Goal: Information Seeking & Learning: Learn about a topic

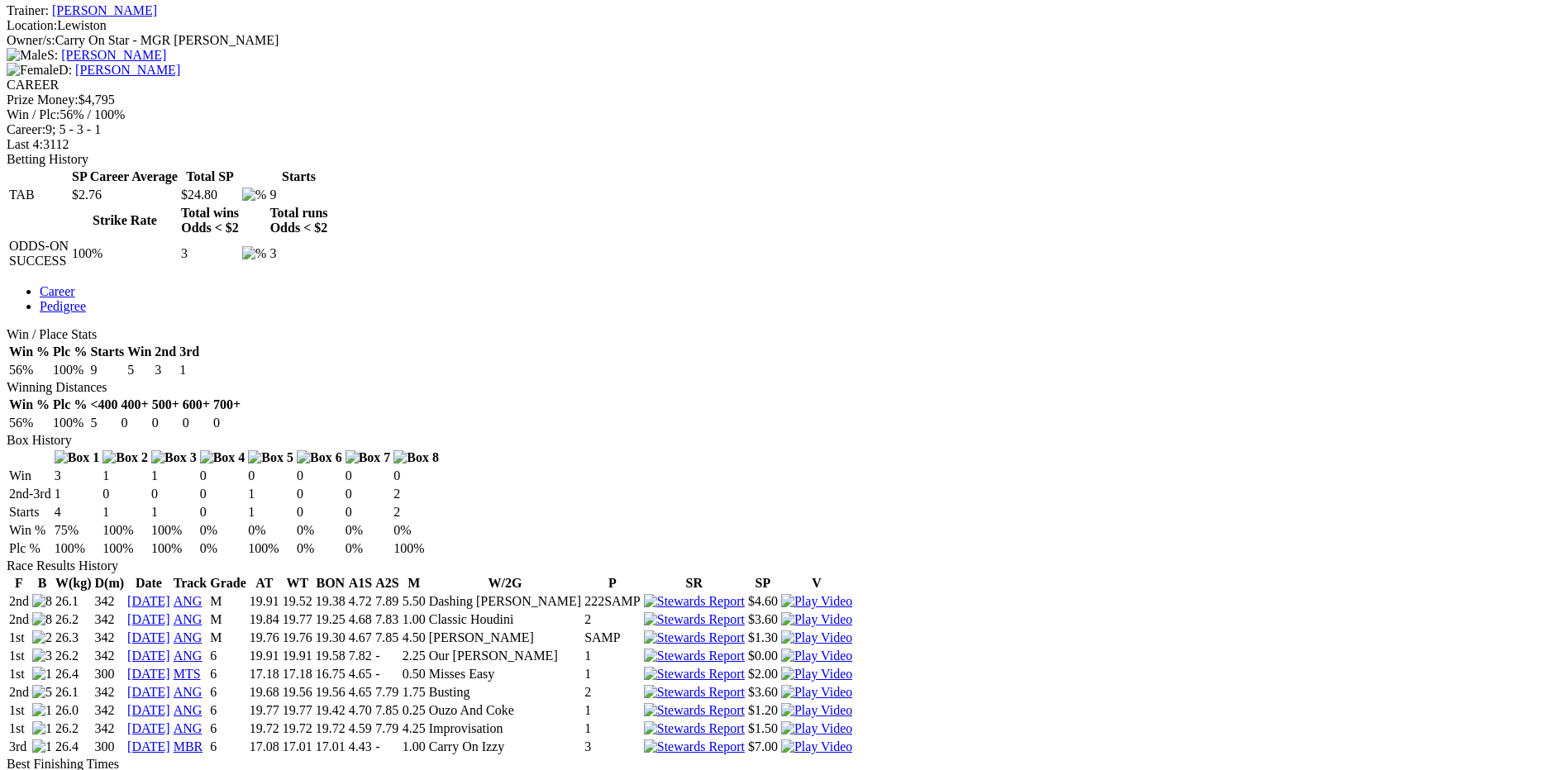
scroll to position [496, 0]
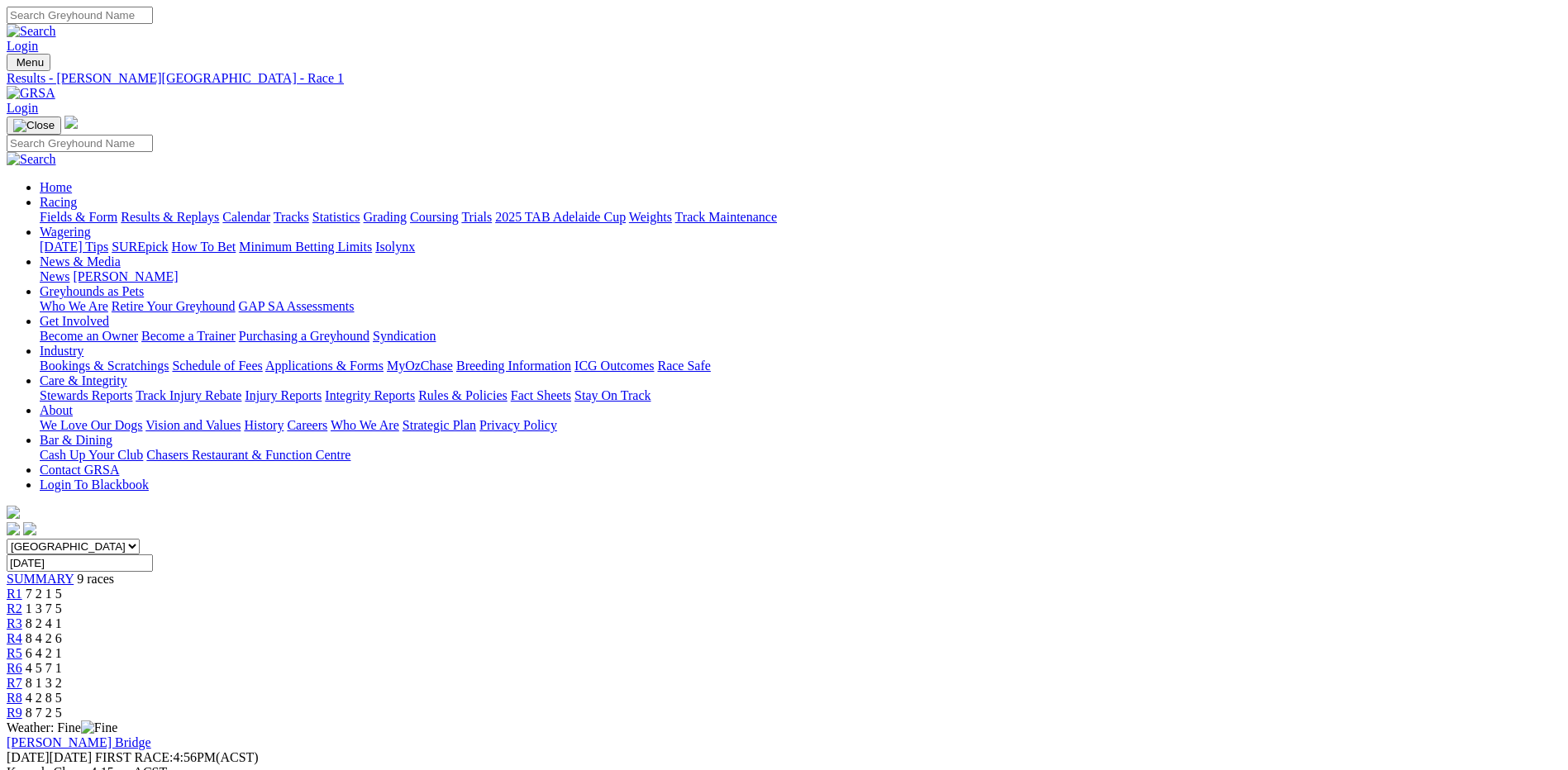
scroll to position [83, 0]
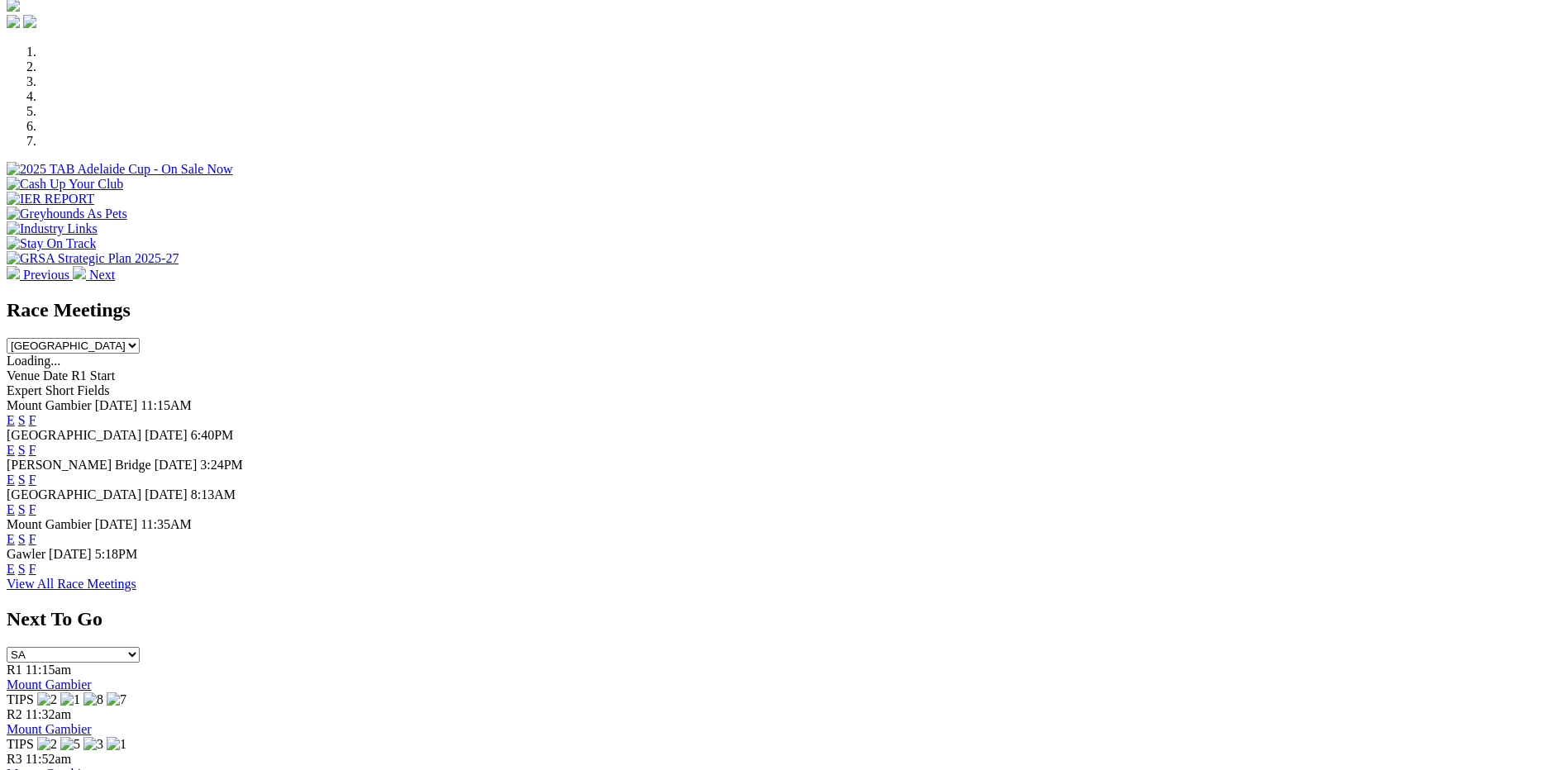
scroll to position [496, 0]
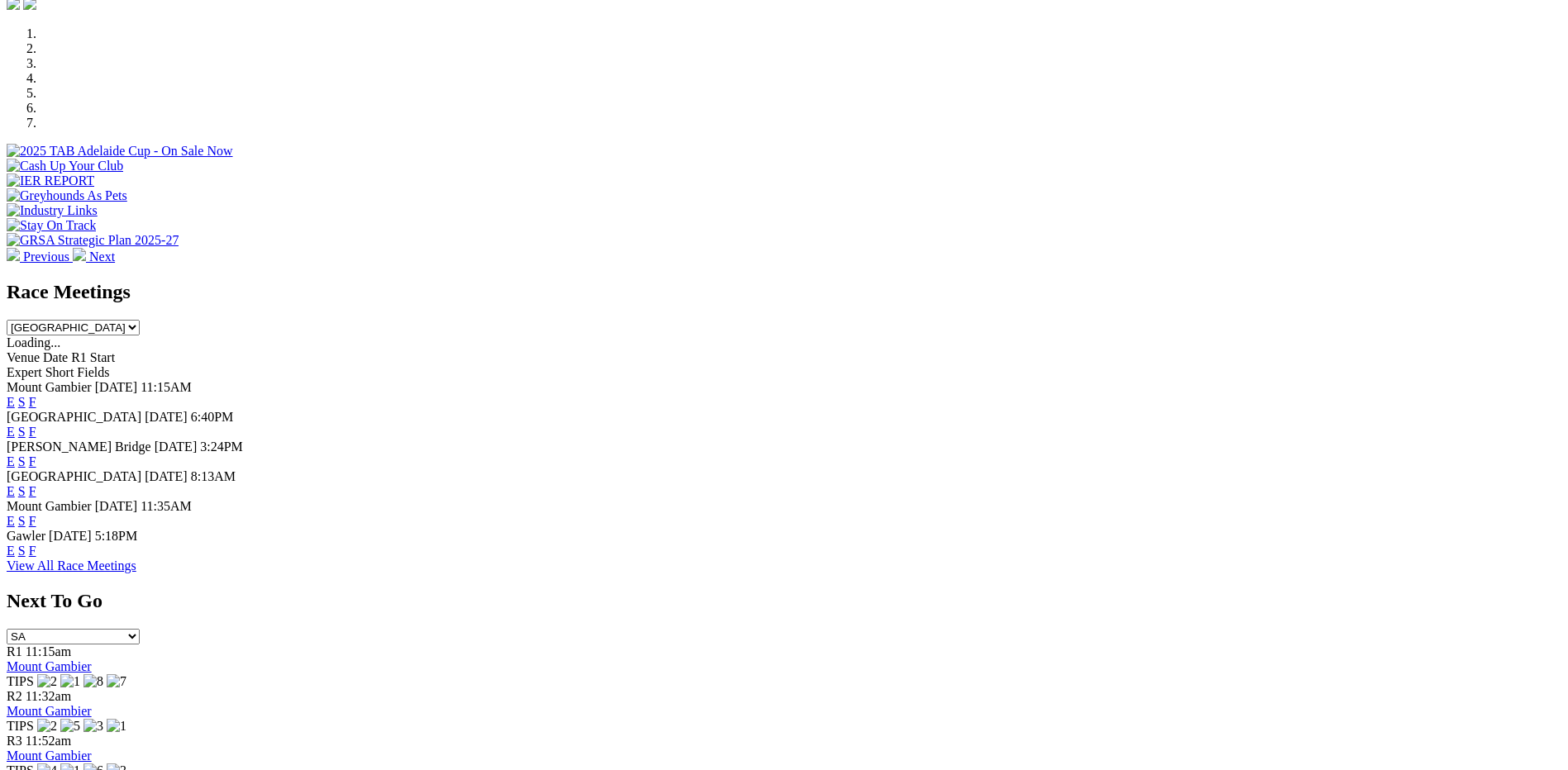
click at [36, 455] on link "F" at bounding box center [32, 462] width 8 height 14
